Goal: Navigation & Orientation: Find specific page/section

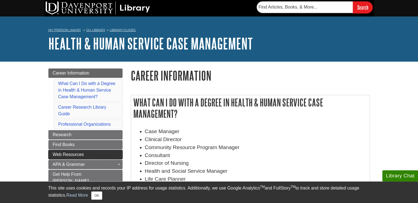
click at [104, 155] on link "Web Resources" at bounding box center [85, 154] width 74 height 9
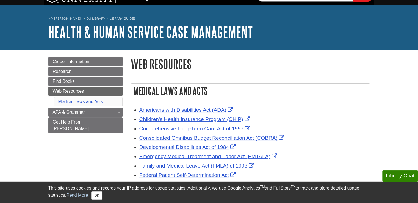
scroll to position [12, 0]
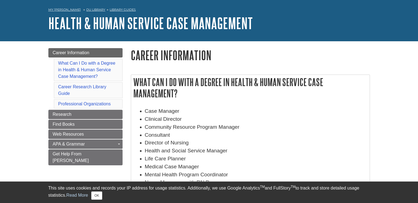
scroll to position [21, 0]
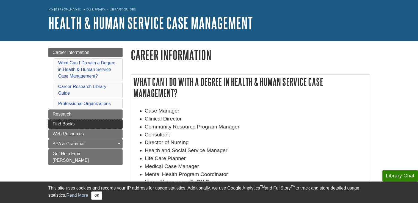
click at [90, 126] on link "Find Books" at bounding box center [85, 123] width 74 height 9
